Goal: Task Accomplishment & Management: Manage account settings

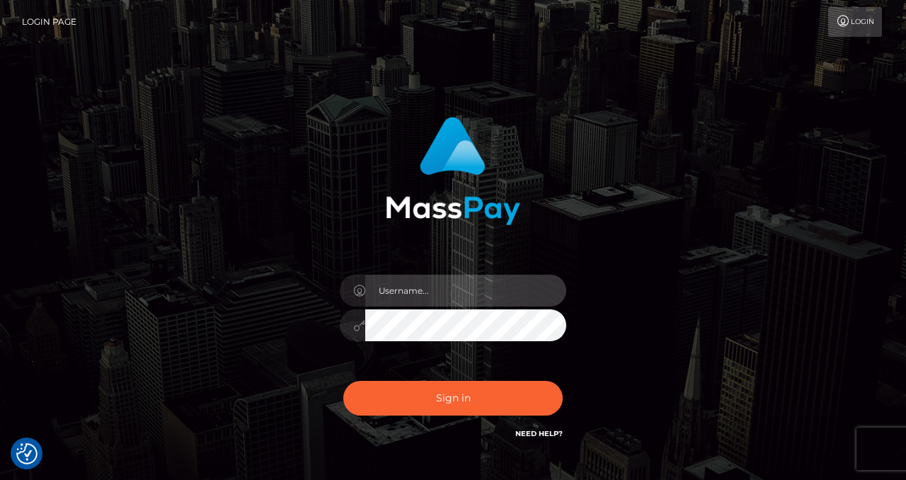
click at [391, 286] on input "text" at bounding box center [465, 291] width 201 height 32
type input "izabela.throne2"
click at [413, 291] on input "text" at bounding box center [465, 291] width 201 height 32
type input "izabela.throne2"
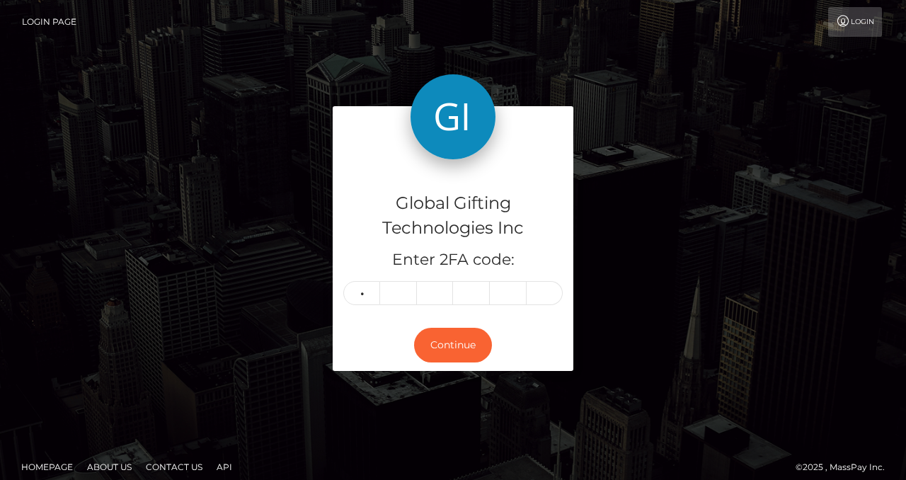
type input "2"
type input "0"
type input "5"
type input "8"
type input "7"
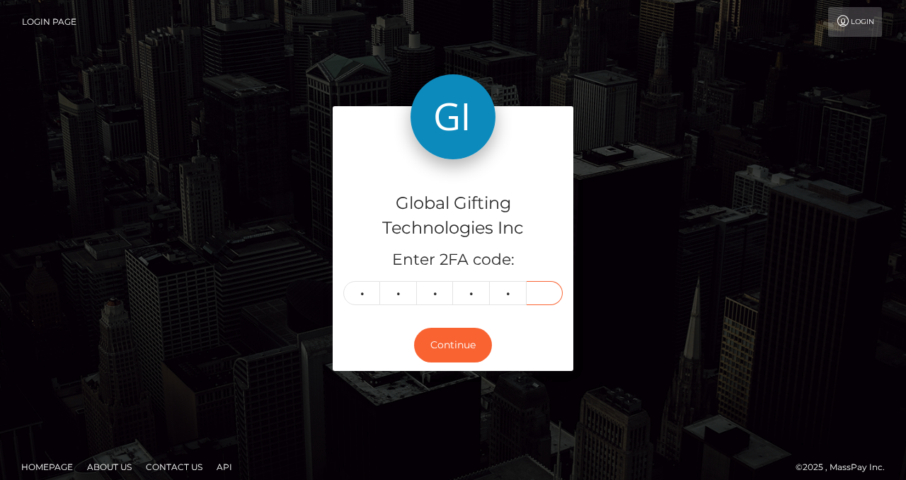
type input "2"
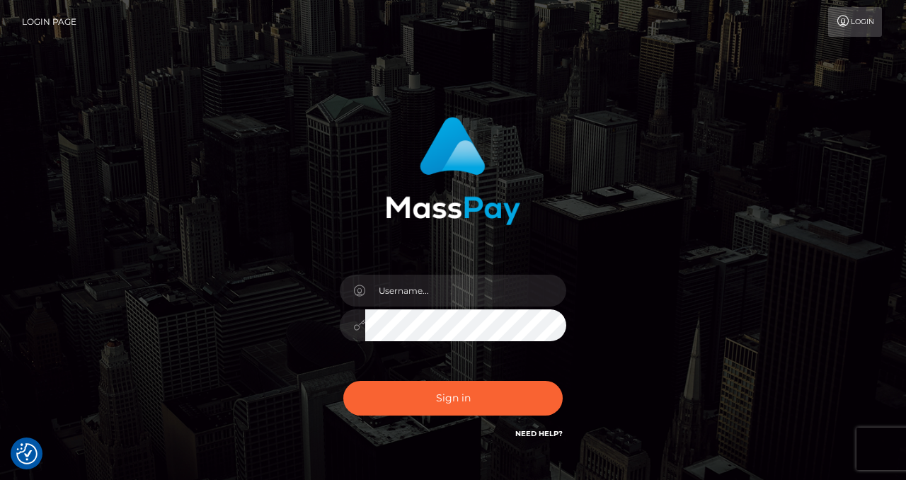
checkbox input "true"
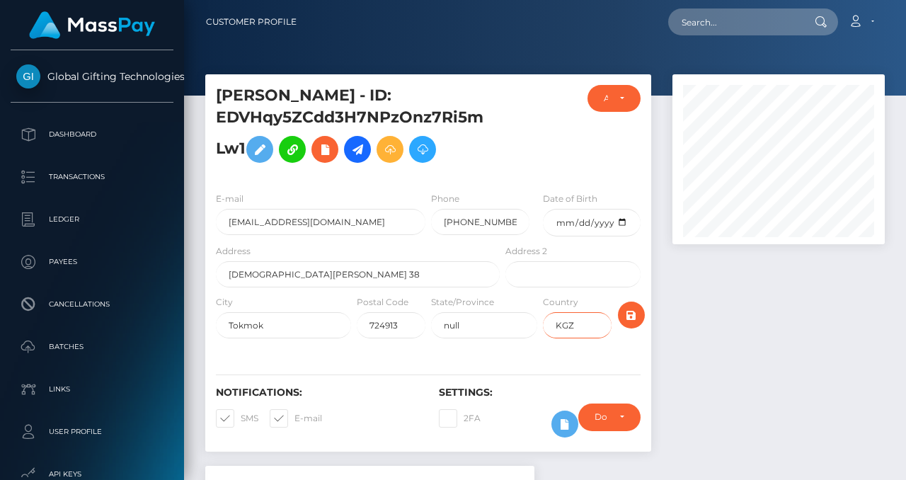
click at [571, 327] on input "KGZ" at bounding box center [577, 325] width 69 height 26
